Goal: Transaction & Acquisition: Purchase product/service

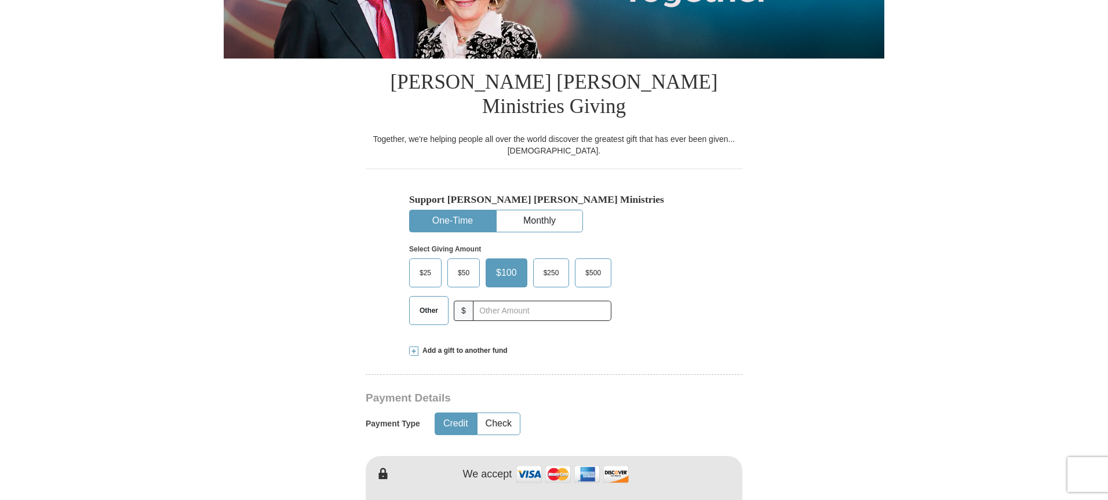
scroll to position [290, 0]
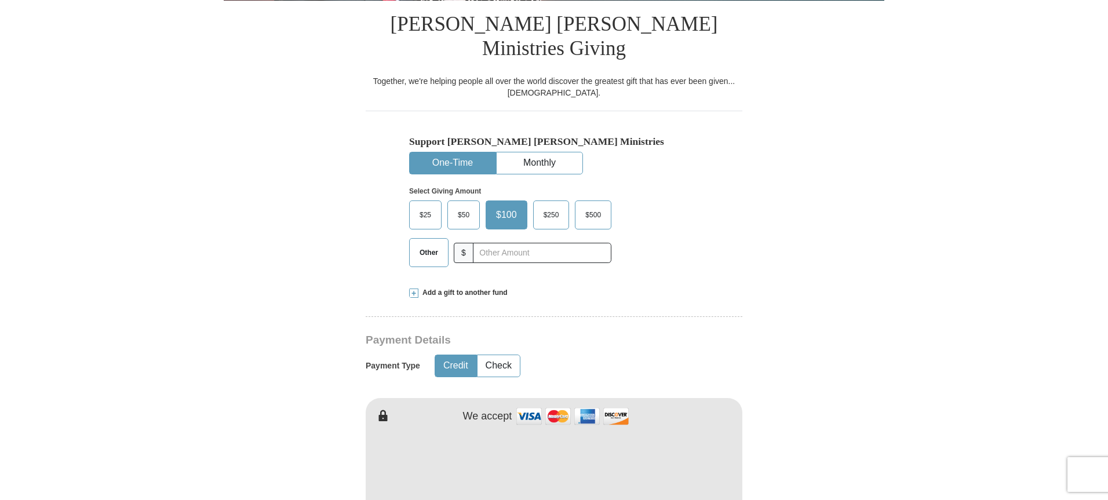
click at [436, 244] on span "Other" at bounding box center [429, 252] width 30 height 17
click at [0, 0] on input "Other" at bounding box center [0, 0] width 0 height 0
type input "120"
click at [319, 225] on form "Already have an account? Sign in for faster giving. Don't have an account? Crea…" at bounding box center [554, 484] width 661 height 1454
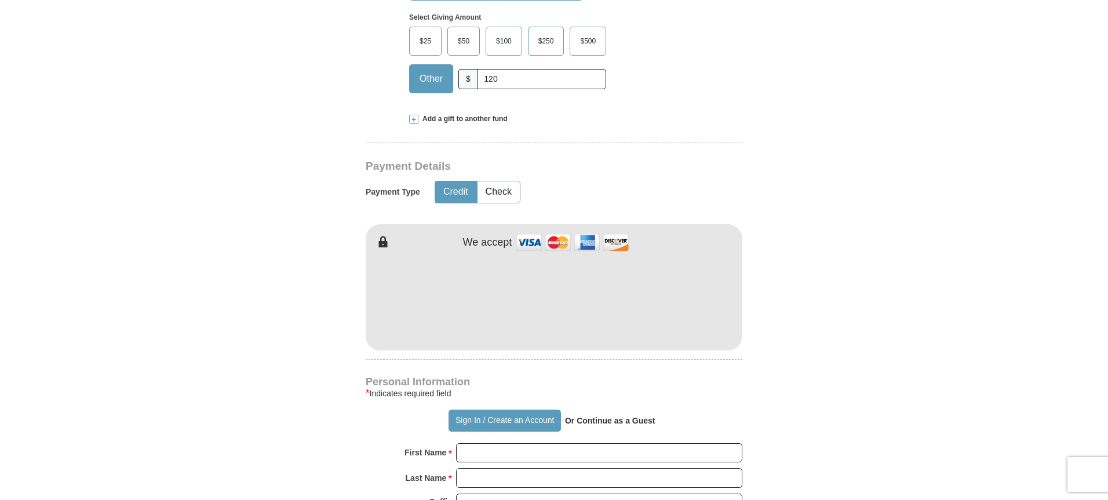
scroll to position [522, 0]
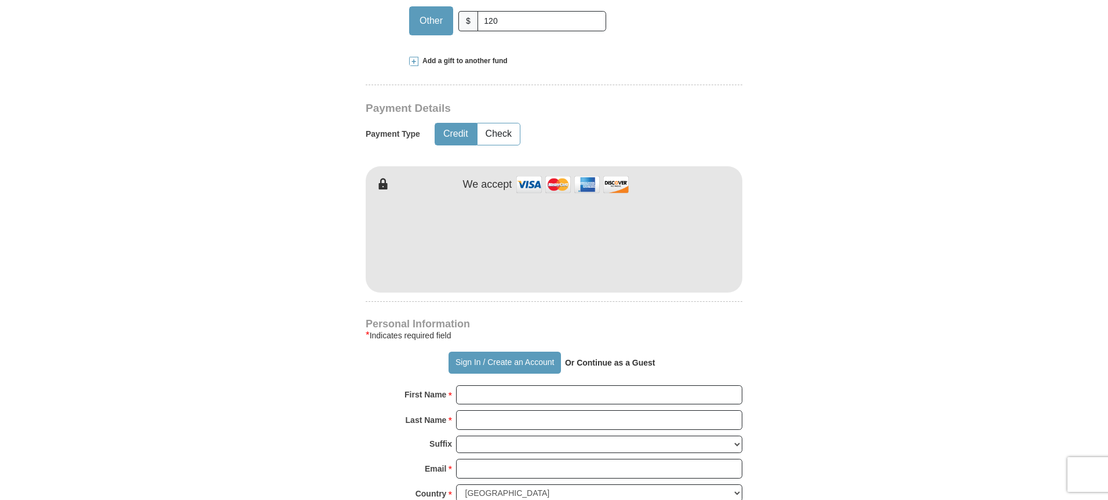
click at [770, 245] on form "Already have an account? Sign in for faster giving. Don't have an account? Crea…" at bounding box center [554, 252] width 661 height 1454
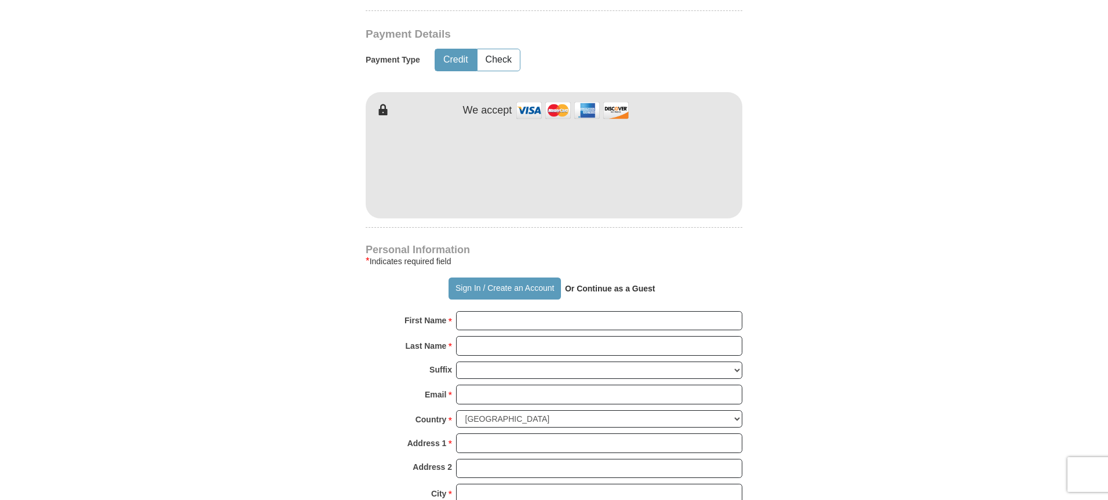
scroll to position [696, 0]
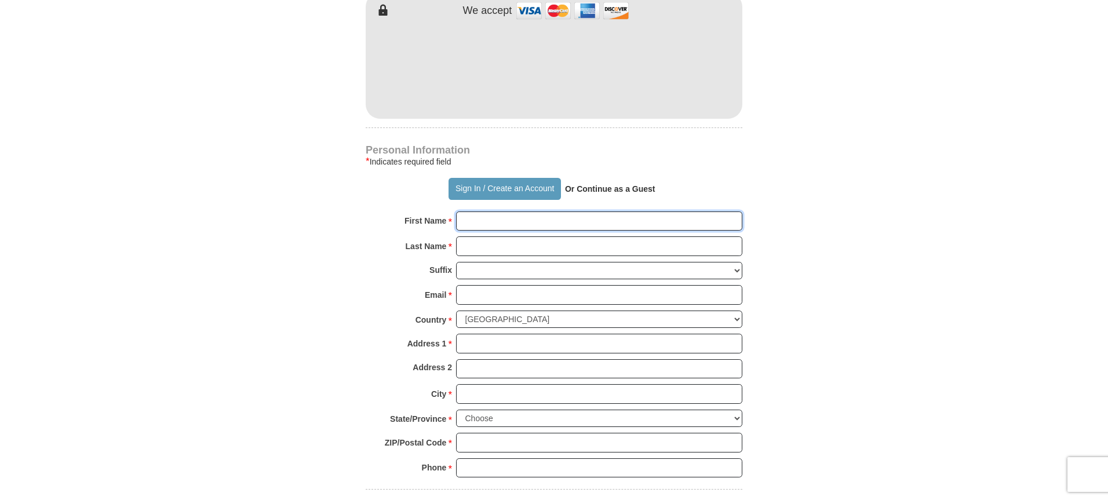
click at [476, 212] on input "First Name *" at bounding box center [599, 222] width 286 height 20
type input "Linford"
type input "Lalor"
type input "[EMAIL_ADDRESS][DOMAIN_NAME]"
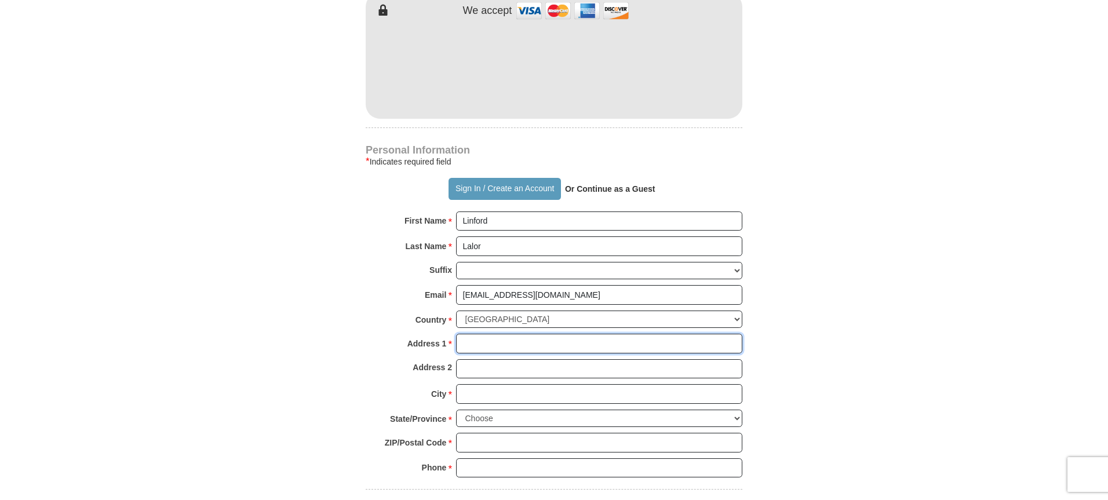
type input "[STREET_ADDRESS]"
type input "Lithonia"
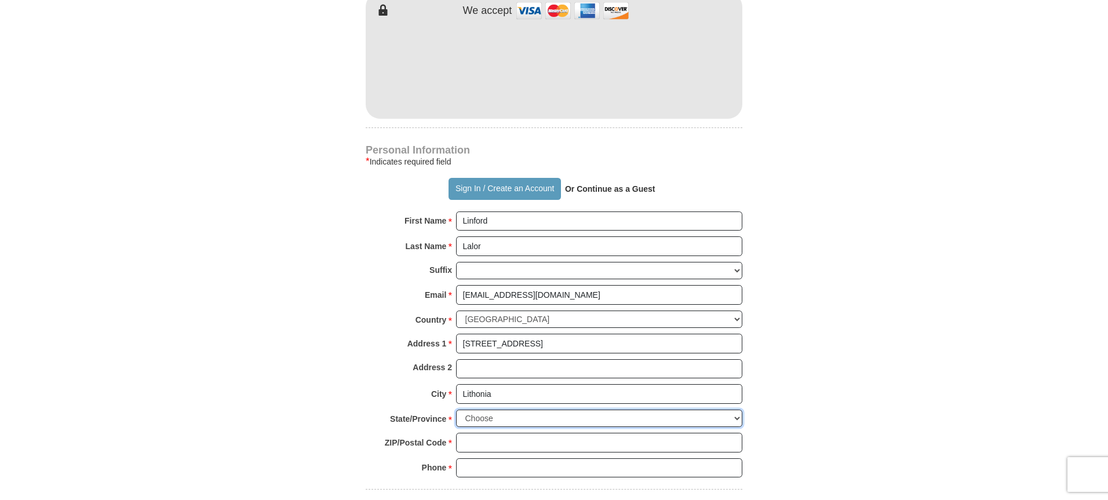
select select "GA"
type input "30038"
type input "6784361209"
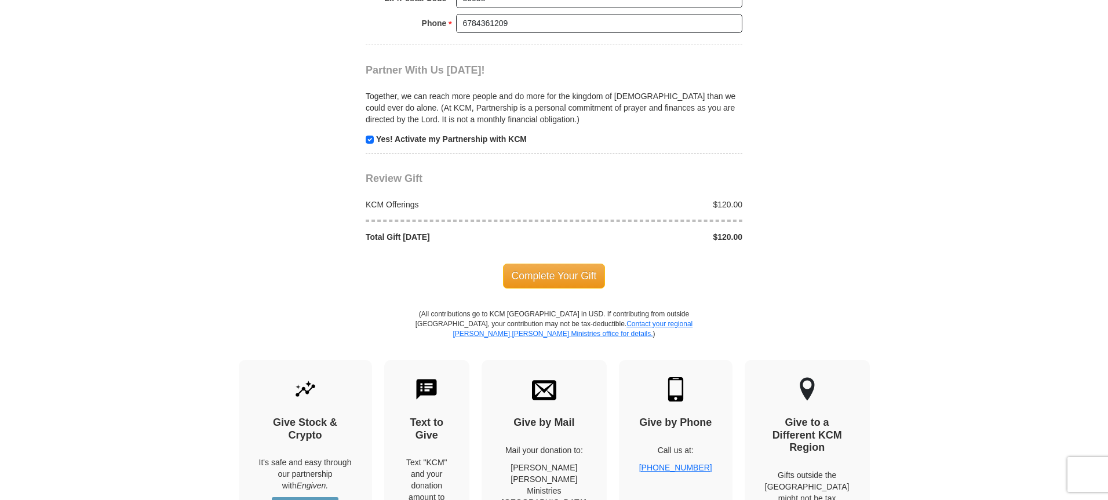
scroll to position [1159, 0]
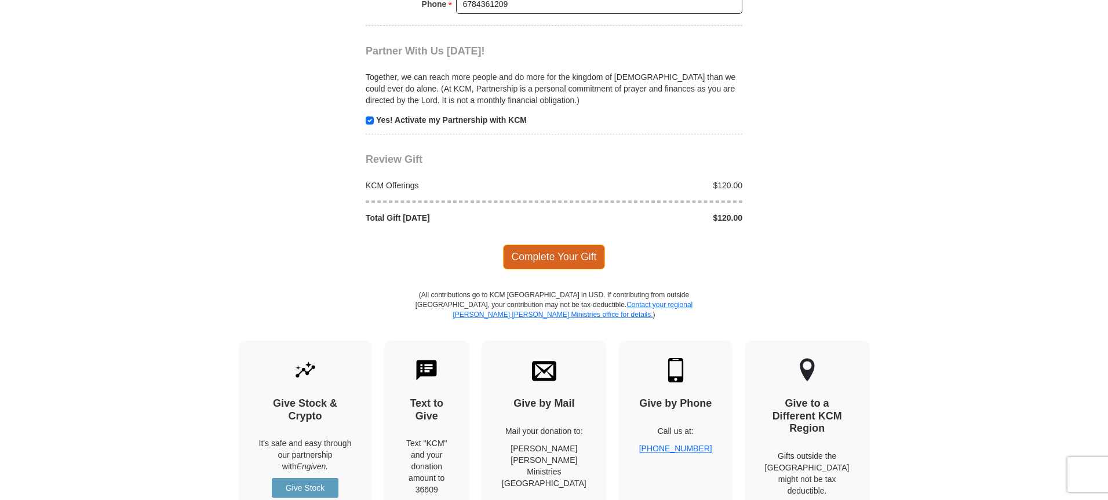
click at [557, 245] on span "Complete Your Gift" at bounding box center [554, 257] width 103 height 24
